Goal: Task Accomplishment & Management: Use online tool/utility

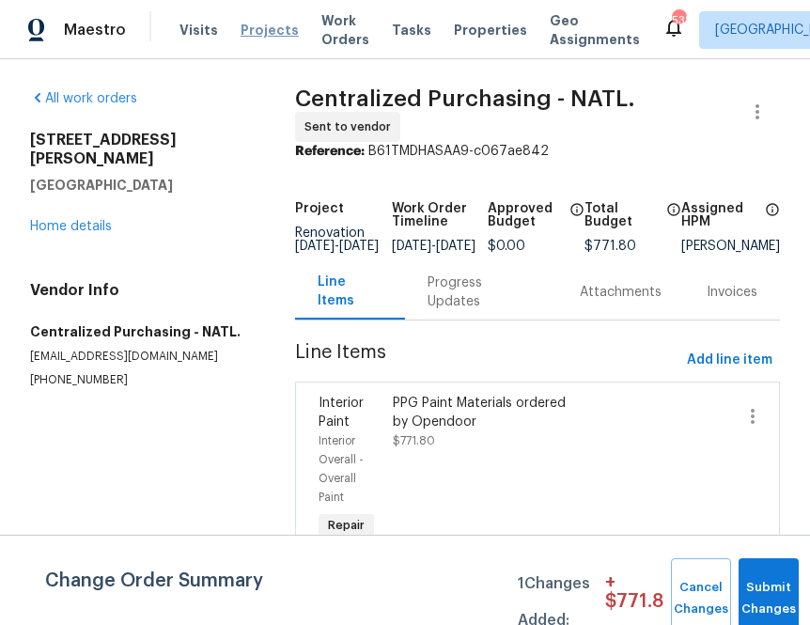
click at [248, 33] on span "Projects" at bounding box center [270, 30] width 58 height 19
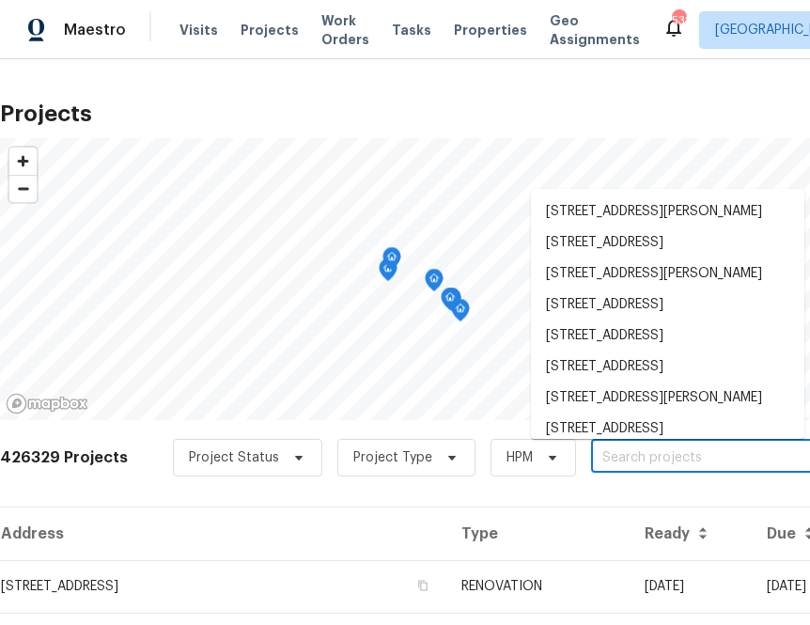
click at [670, 457] on input "text" at bounding box center [698, 458] width 215 height 29
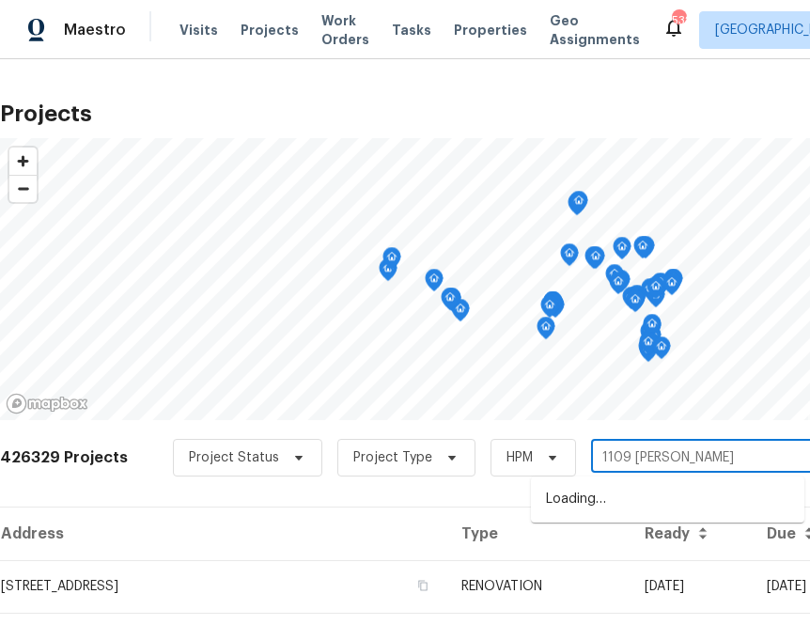
type input "[STREET_ADDRESS][PERSON_NAME]"
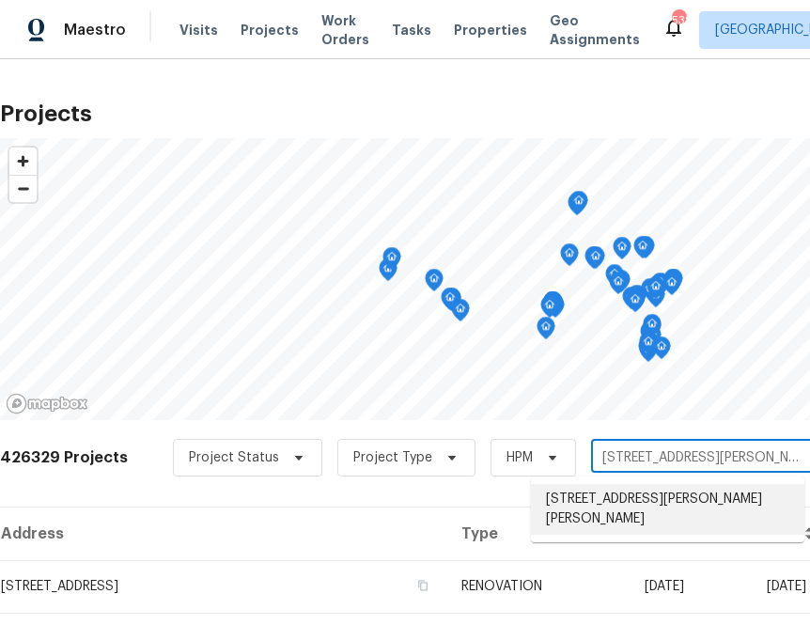
click at [599, 503] on li "[STREET_ADDRESS][PERSON_NAME][PERSON_NAME]" at bounding box center [667, 509] width 273 height 51
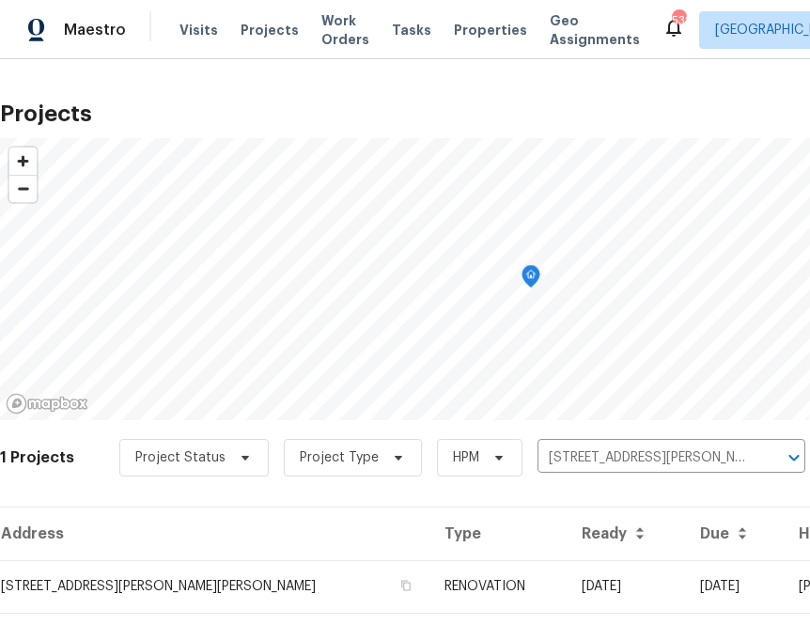
scroll to position [48, 0]
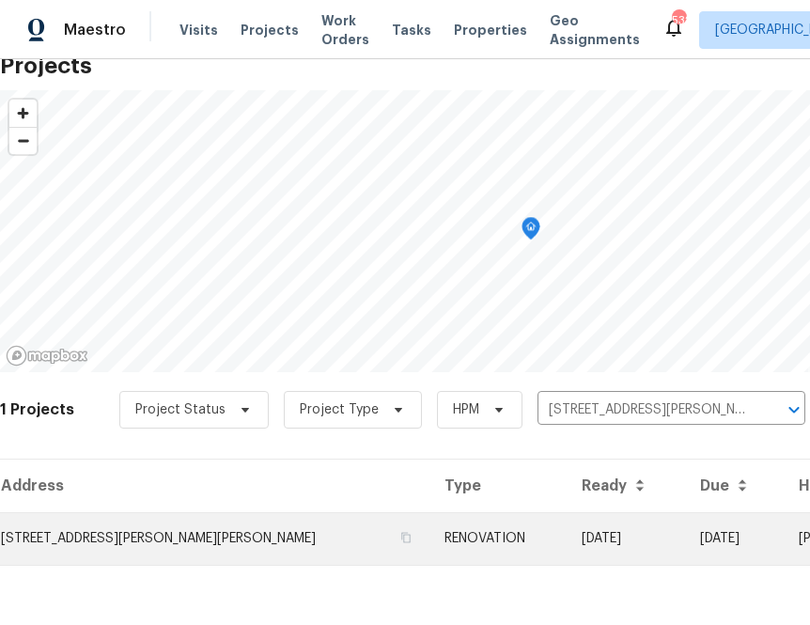
click at [113, 523] on td "[STREET_ADDRESS][PERSON_NAME][PERSON_NAME]" at bounding box center [215, 538] width 430 height 53
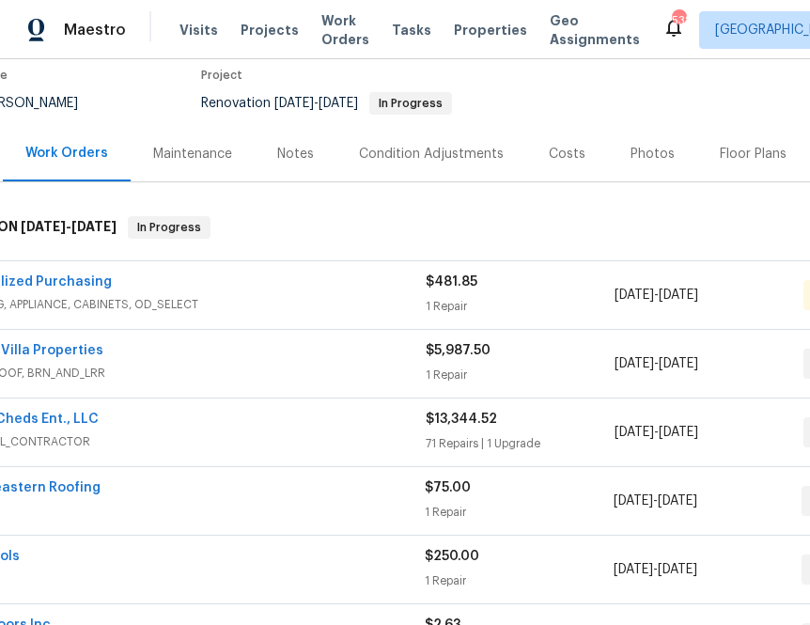
scroll to position [178, 0]
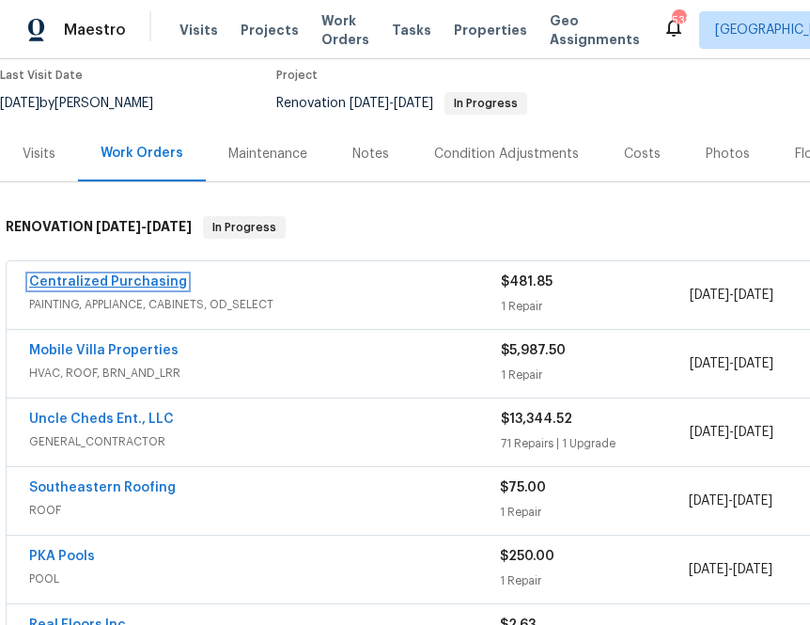
click at [133, 275] on link "Centralized Purchasing" at bounding box center [108, 281] width 158 height 13
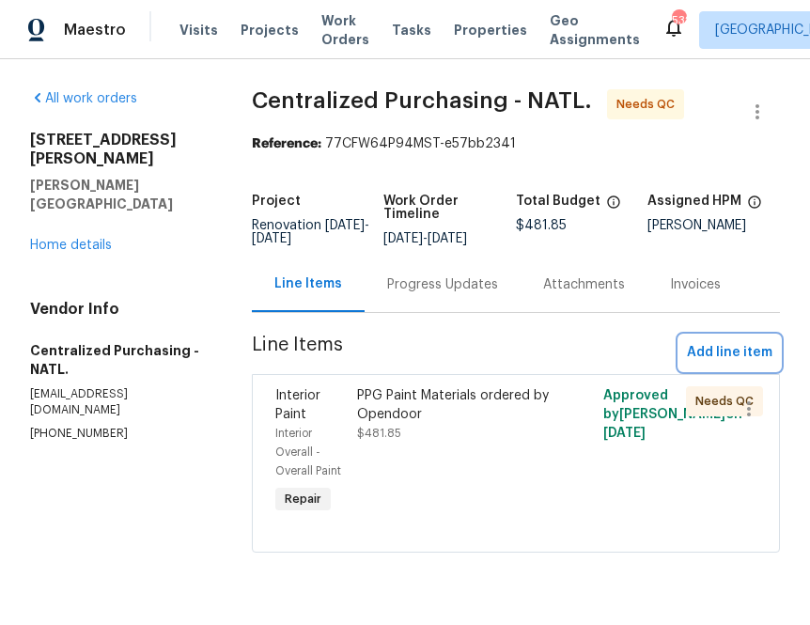
click at [689, 369] on button "Add line item" at bounding box center [730, 353] width 101 height 35
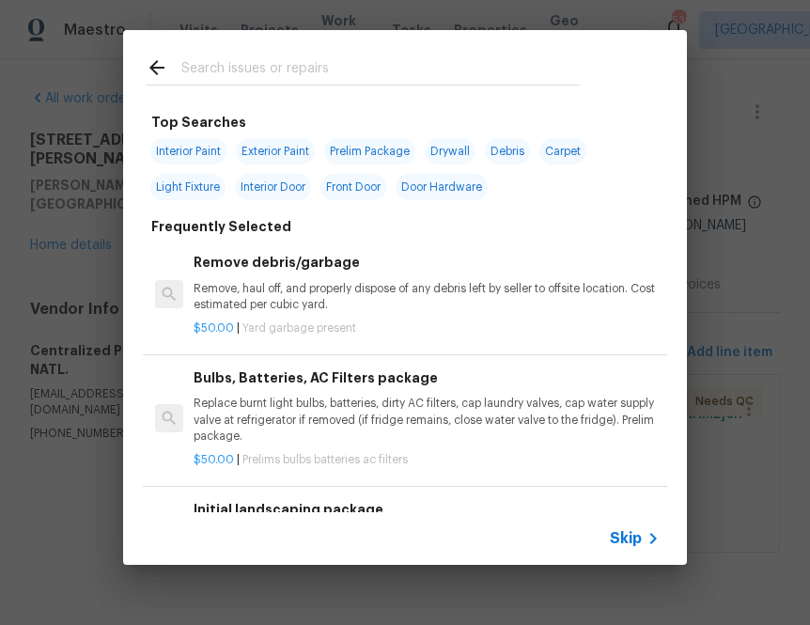
click at [620, 532] on span "Skip" at bounding box center [626, 538] width 32 height 19
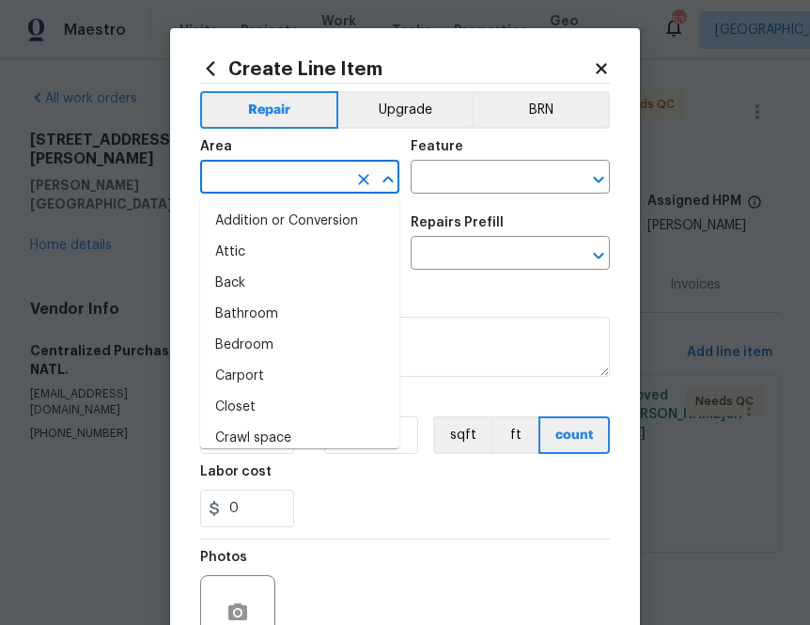
click at [308, 164] on input "text" at bounding box center [273, 178] width 147 height 29
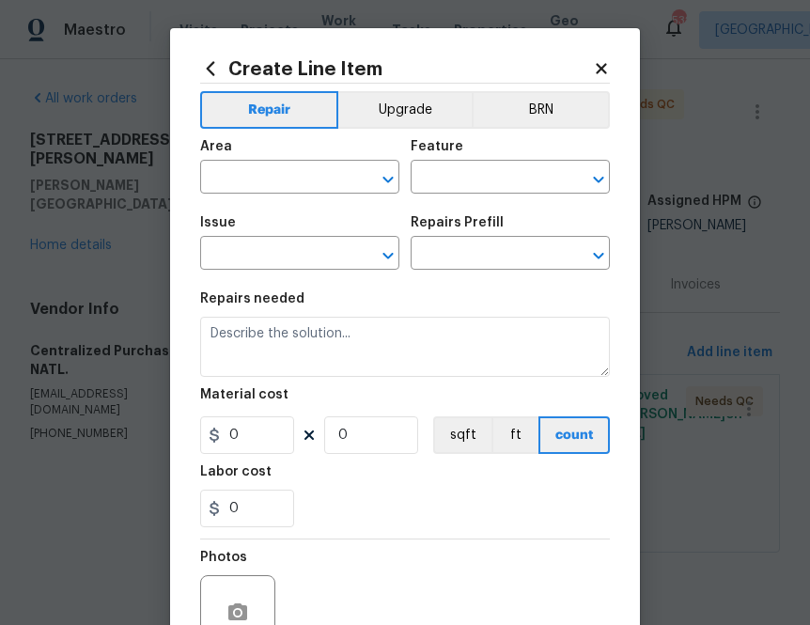
click at [613, 66] on div "Create Line Item Repair Upgrade BRN Area ​ Feature ​ Issue ​ Repairs Prefill ​ …" at bounding box center [405, 404] width 470 height 753
click at [209, 68] on icon at bounding box center [211, 68] width 8 height 14
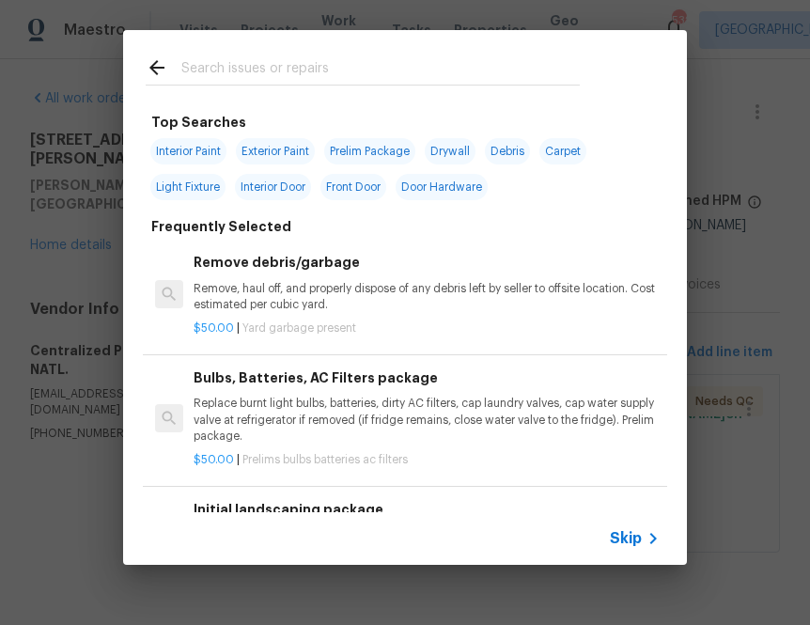
click at [296, 60] on input "text" at bounding box center [380, 70] width 398 height 28
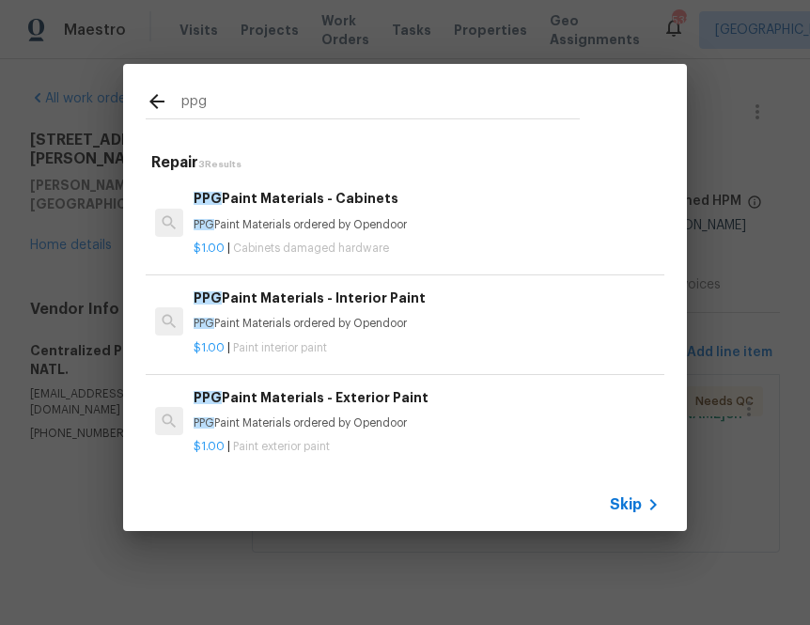
type input "ppg"
click at [255, 387] on h6 "PPG Paint Materials - Exterior Paint" at bounding box center [427, 397] width 466 height 21
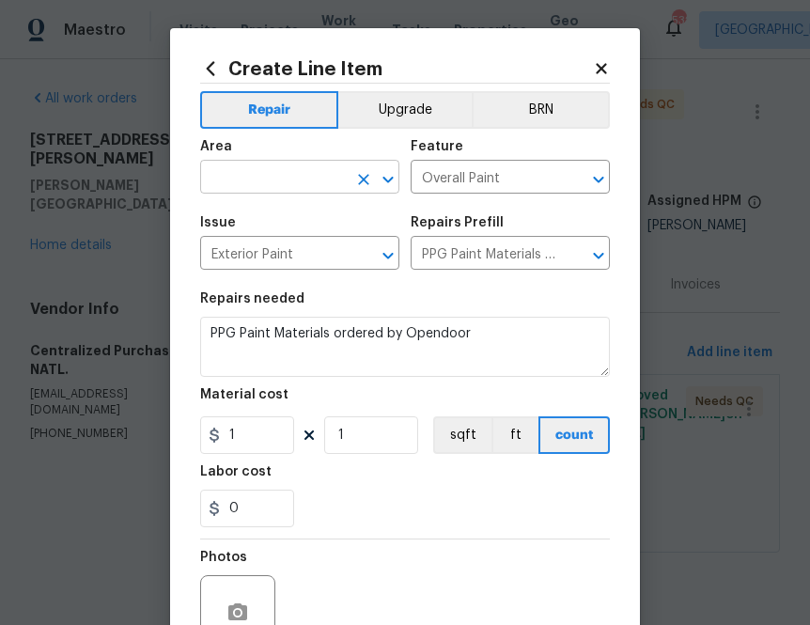
click at [234, 169] on input "text" at bounding box center [273, 178] width 147 height 29
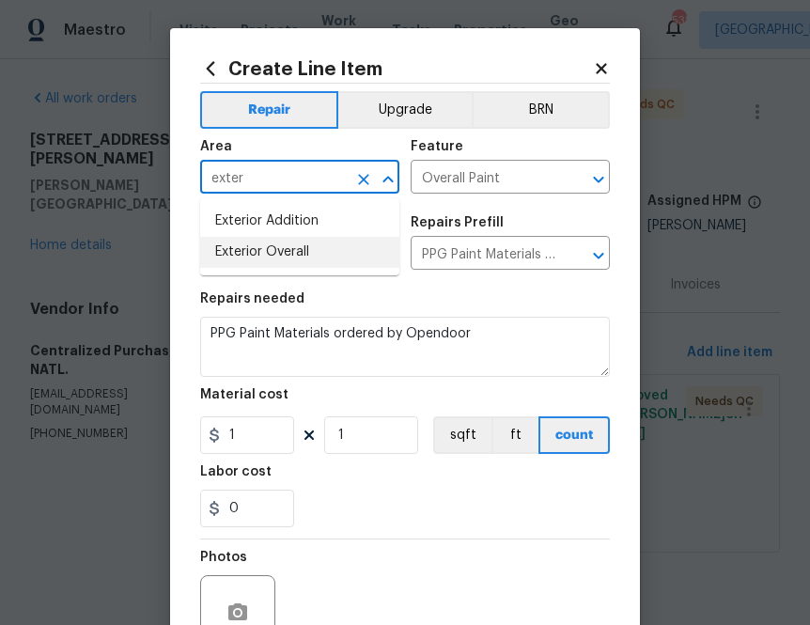
click at [277, 251] on li "Exterior Overall" at bounding box center [299, 252] width 199 height 31
type input "Exterior Overall"
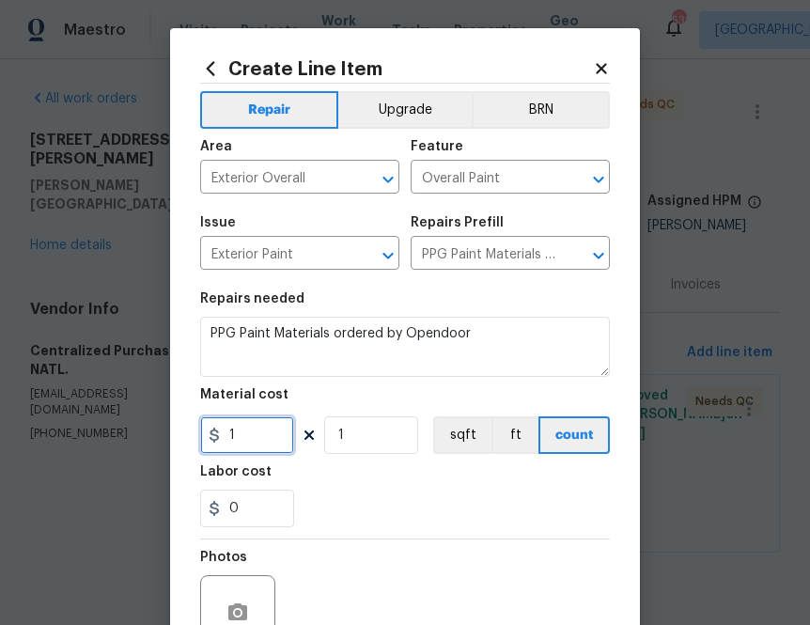
click at [255, 430] on input "1" at bounding box center [247, 435] width 94 height 38
click at [244, 436] on input "1" at bounding box center [247, 435] width 94 height 38
paste input "1000.98"
click at [244, 436] on input "11000.98" at bounding box center [247, 435] width 94 height 38
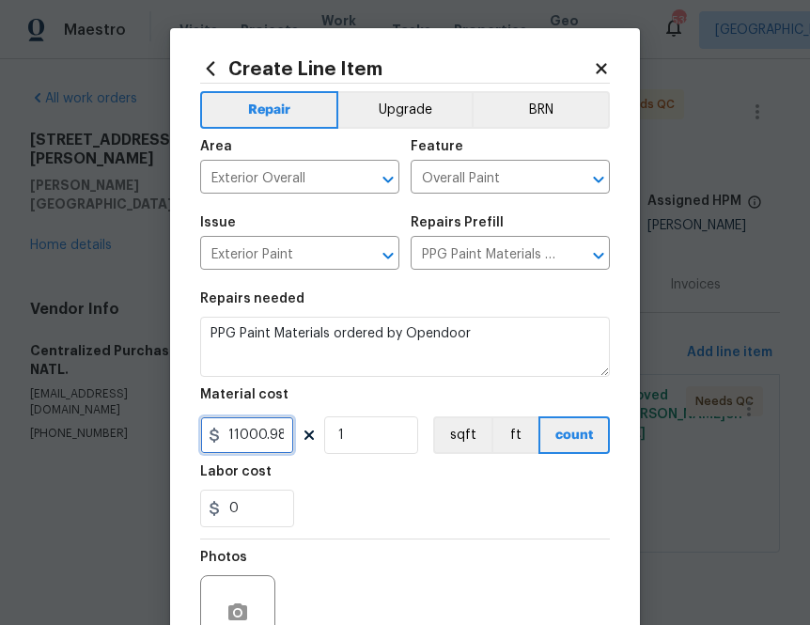
click at [244, 436] on input "11000.98" at bounding box center [247, 435] width 94 height 38
paste input "text"
type input "1000.98"
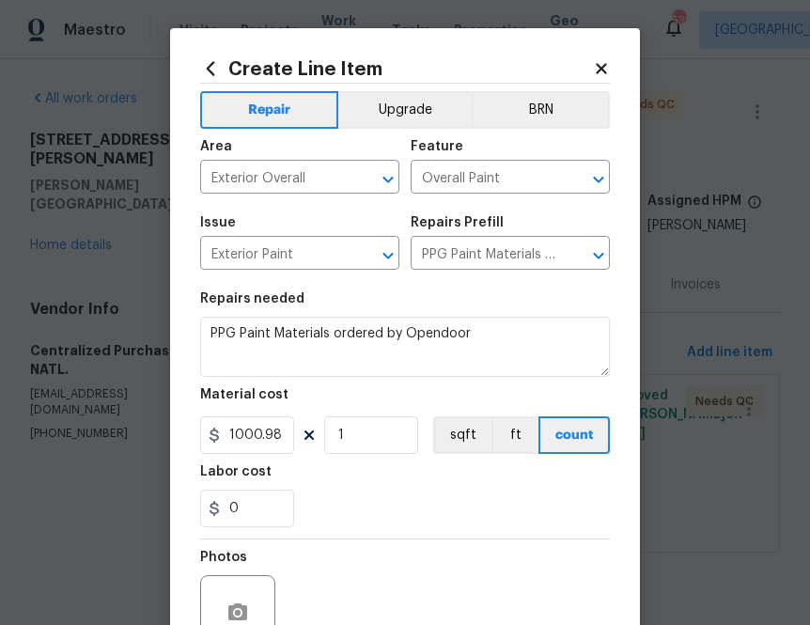
click at [405, 484] on div "Labor cost" at bounding box center [405, 477] width 410 height 24
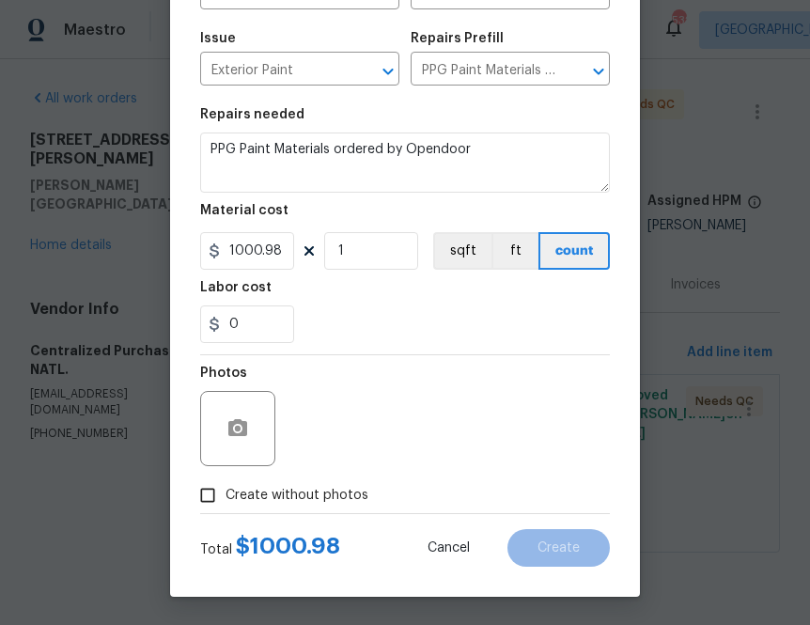
click at [322, 496] on span "Create without photos" at bounding box center [297, 496] width 143 height 20
click at [226, 496] on input "Create without photos" at bounding box center [208, 495] width 36 height 36
checkbox input "true"
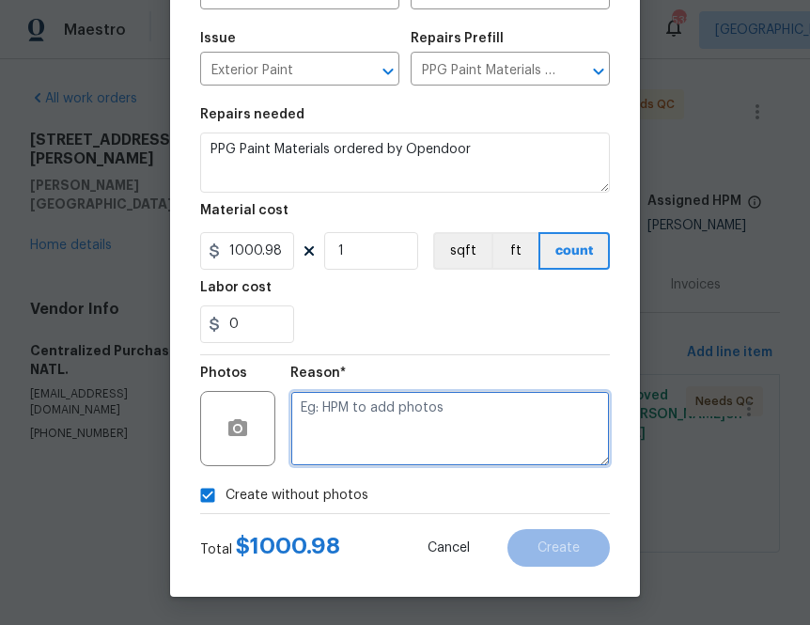
click at [380, 440] on textarea at bounding box center [450, 428] width 320 height 75
type textarea "na"
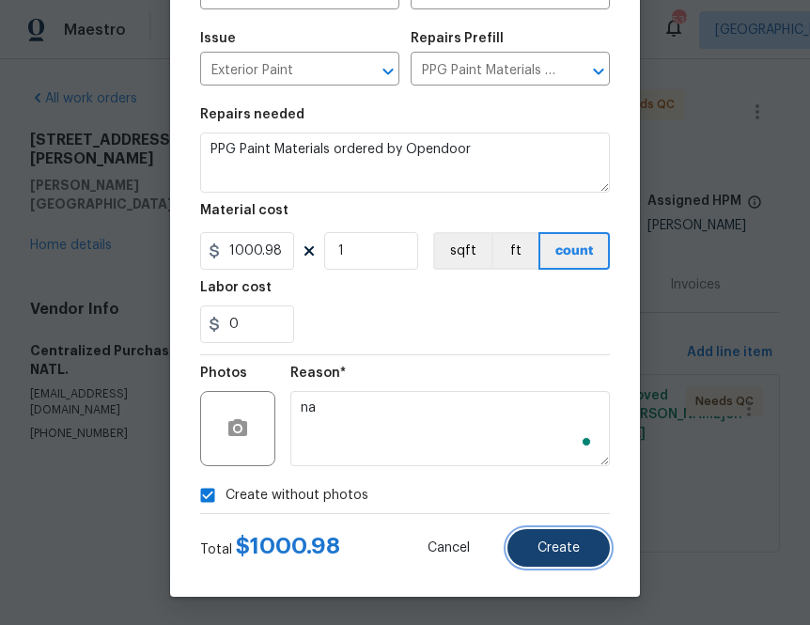
click at [576, 557] on button "Create" at bounding box center [559, 548] width 102 height 38
